Goal: Complete application form: Complete application form

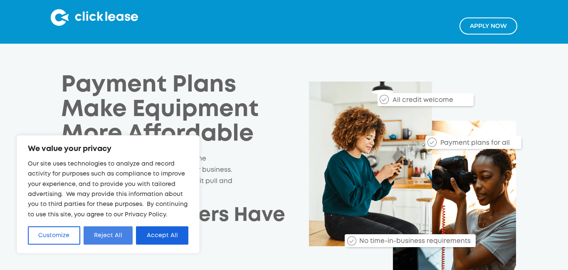
click at [116, 235] on button "Reject All" at bounding box center [108, 235] width 49 height 18
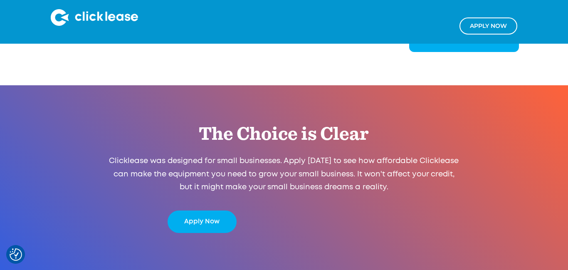
scroll to position [1441, 0]
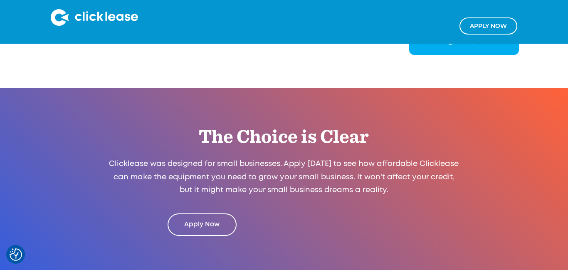
click at [197, 220] on link "Apply Now" at bounding box center [201, 224] width 69 height 22
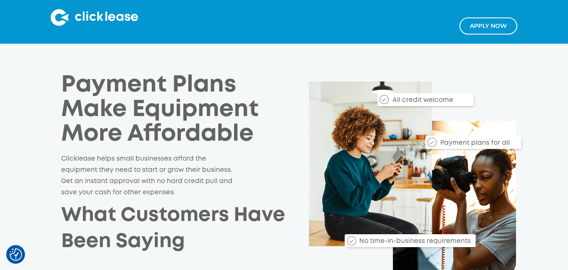
click at [490, 79] on div "Payment Plans Make Equipment More Affordable Clicklease helps small businesses …" at bounding box center [283, 183] width 468 height 220
click at [472, 25] on link "Apply NOw" at bounding box center [488, 25] width 58 height 17
